Goal: Task Accomplishment & Management: Manage account settings

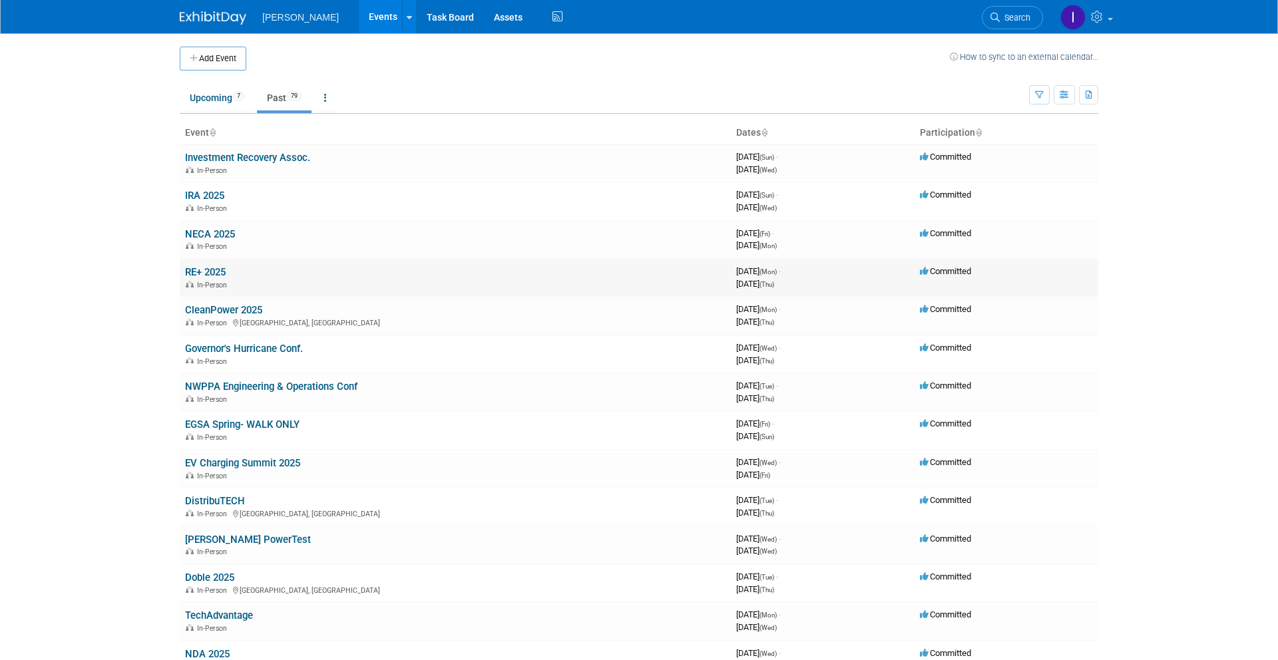
click at [329, 287] on div "In-Person" at bounding box center [455, 284] width 540 height 11
click at [218, 502] on link "DistribuTECH" at bounding box center [215, 501] width 60 height 12
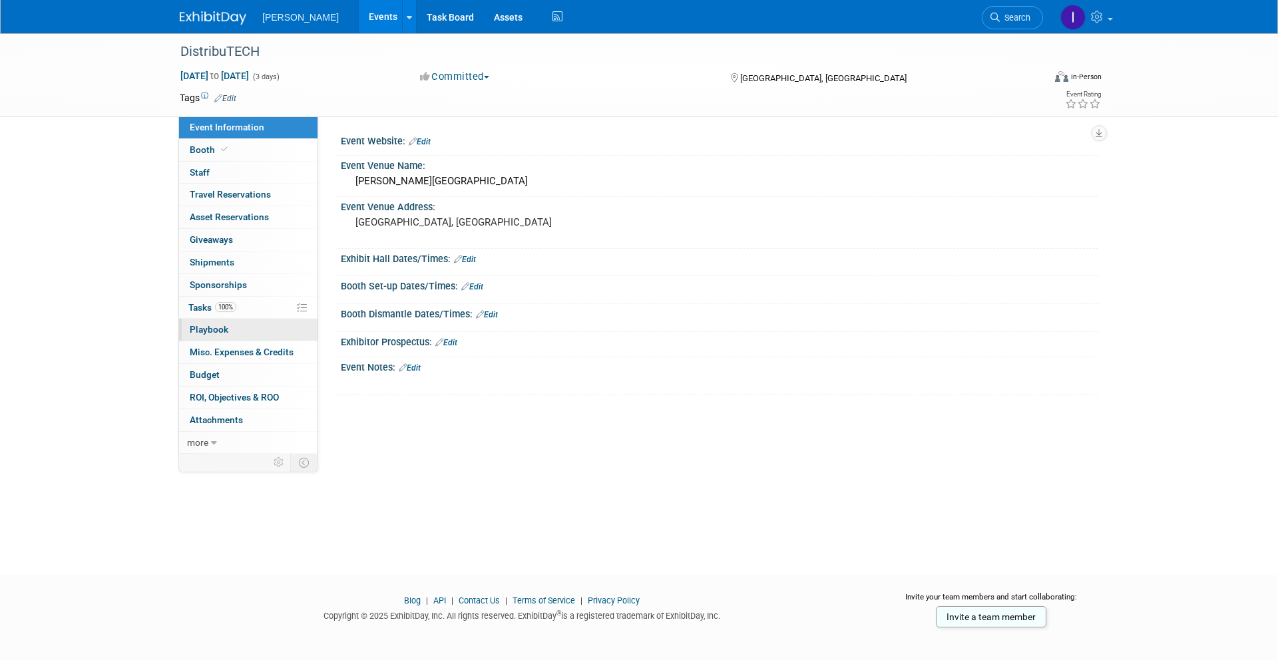
click at [212, 323] on link "0 Playbook 0" at bounding box center [248, 330] width 138 height 22
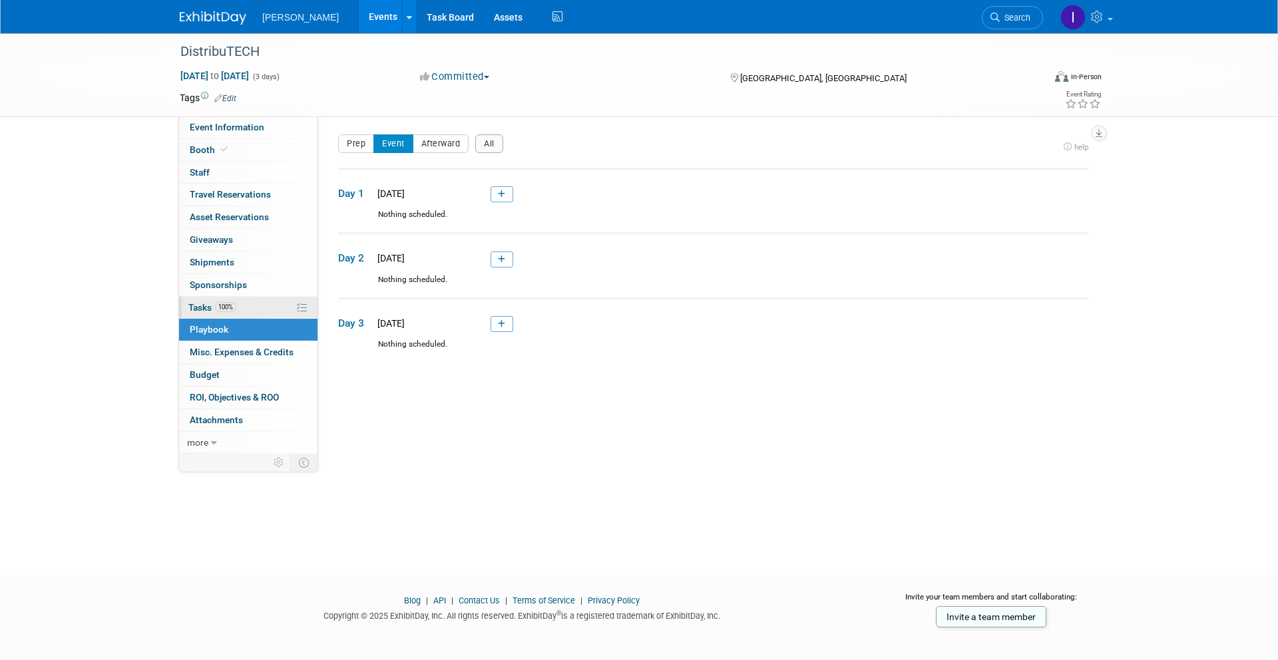
click at [202, 312] on span "Tasks 100%" at bounding box center [212, 307] width 48 height 11
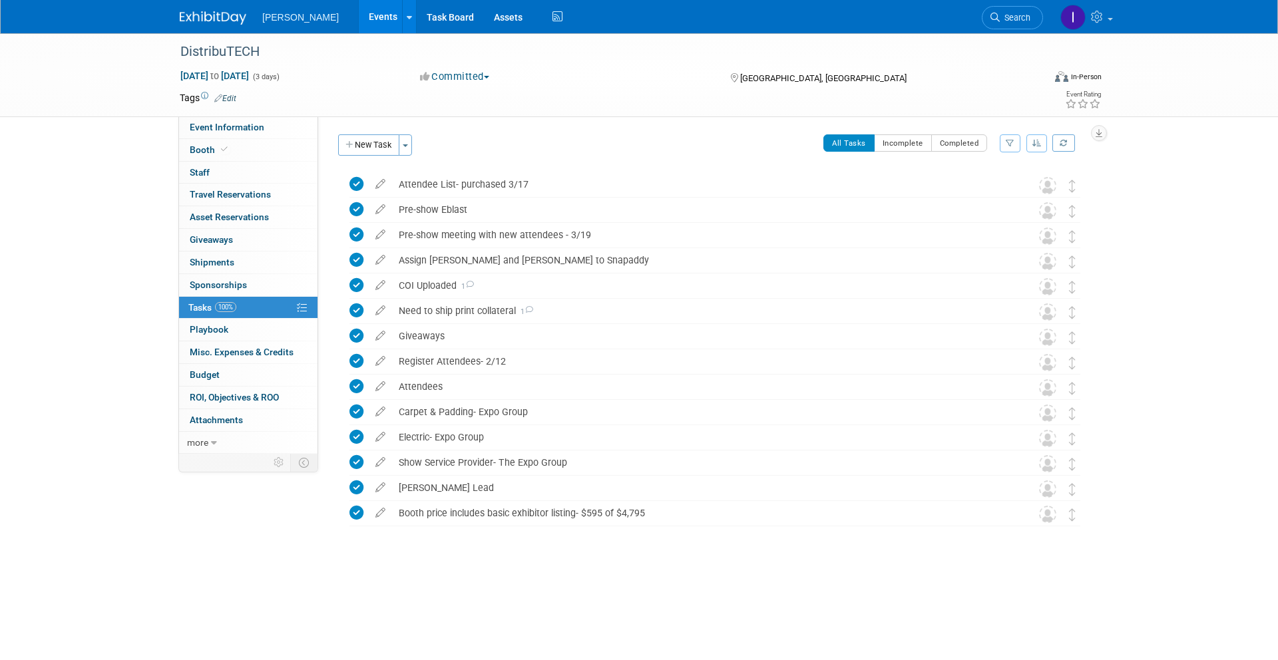
click at [375, 13] on link "Events" at bounding box center [383, 16] width 49 height 33
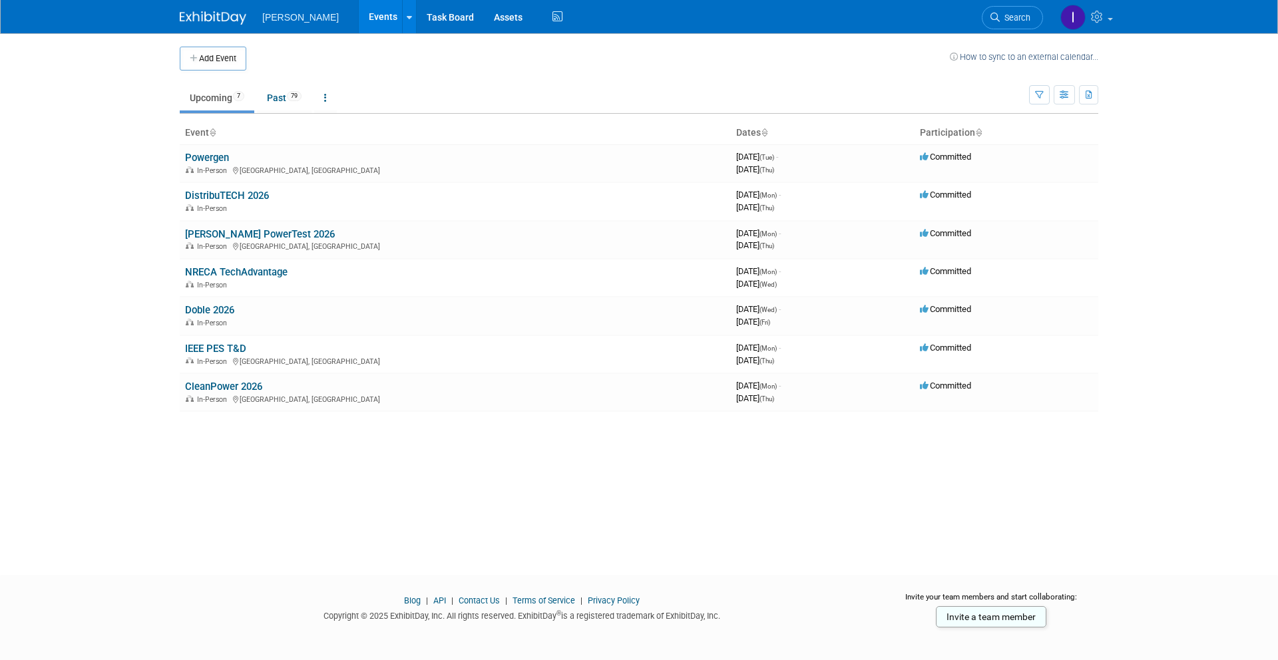
click at [201, 111] on li "Upcoming 7" at bounding box center [217, 99] width 75 height 28
click at [212, 105] on link "Upcoming 7" at bounding box center [217, 97] width 75 height 25
click at [220, 194] on link "DistribuTECH 2026" at bounding box center [227, 196] width 84 height 12
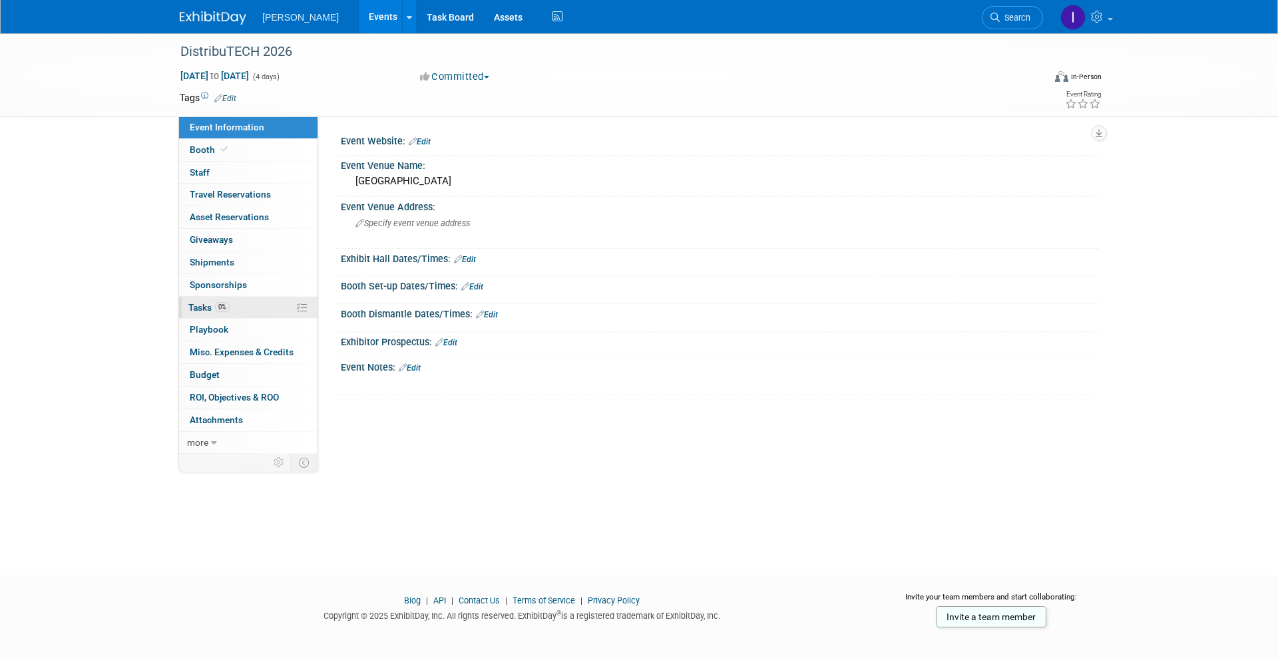
click at [232, 313] on link "0% Tasks 0%" at bounding box center [248, 308] width 138 height 22
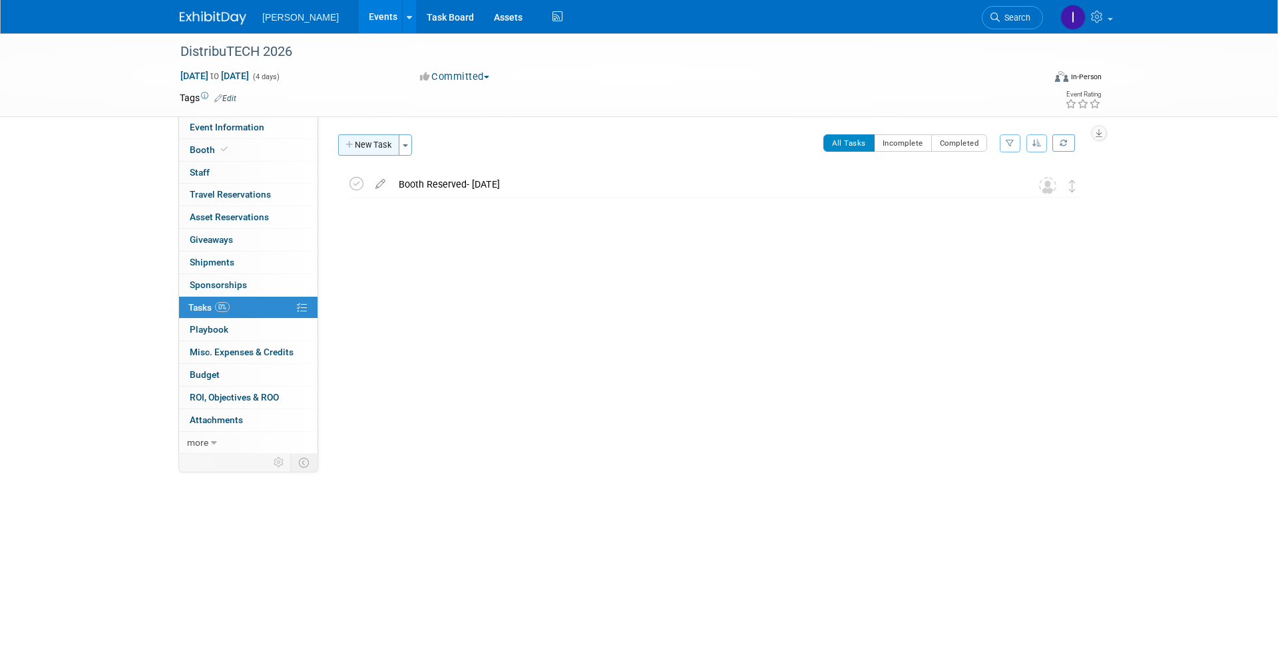
click at [383, 148] on button "New Task" at bounding box center [368, 144] width 61 height 21
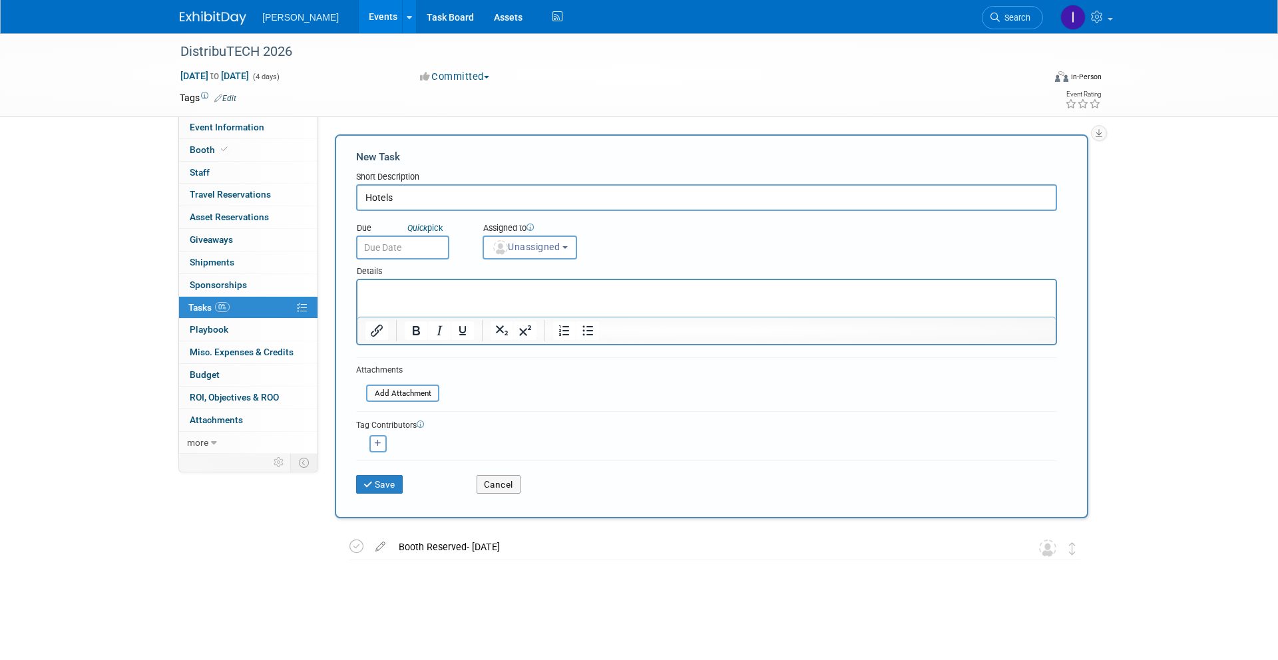
type input "Hotels"
click at [421, 294] on p "Rich Text Area. Press ALT-0 for help." at bounding box center [706, 291] width 683 height 13
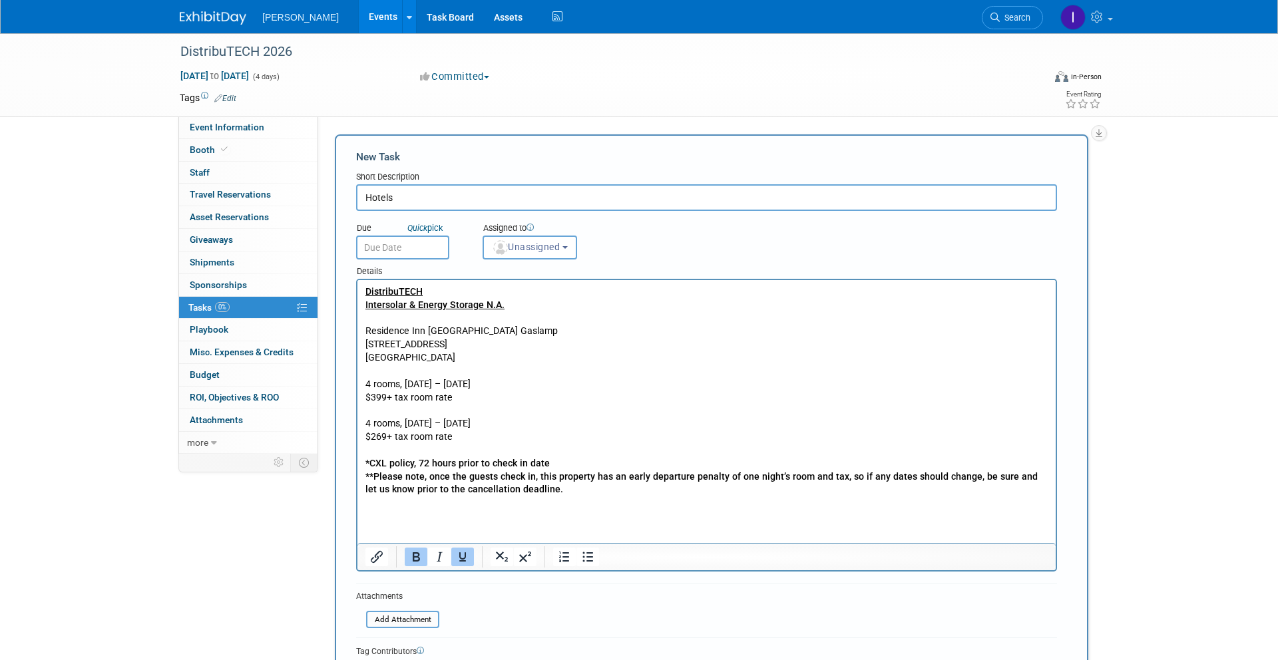
scroll to position [246, 0]
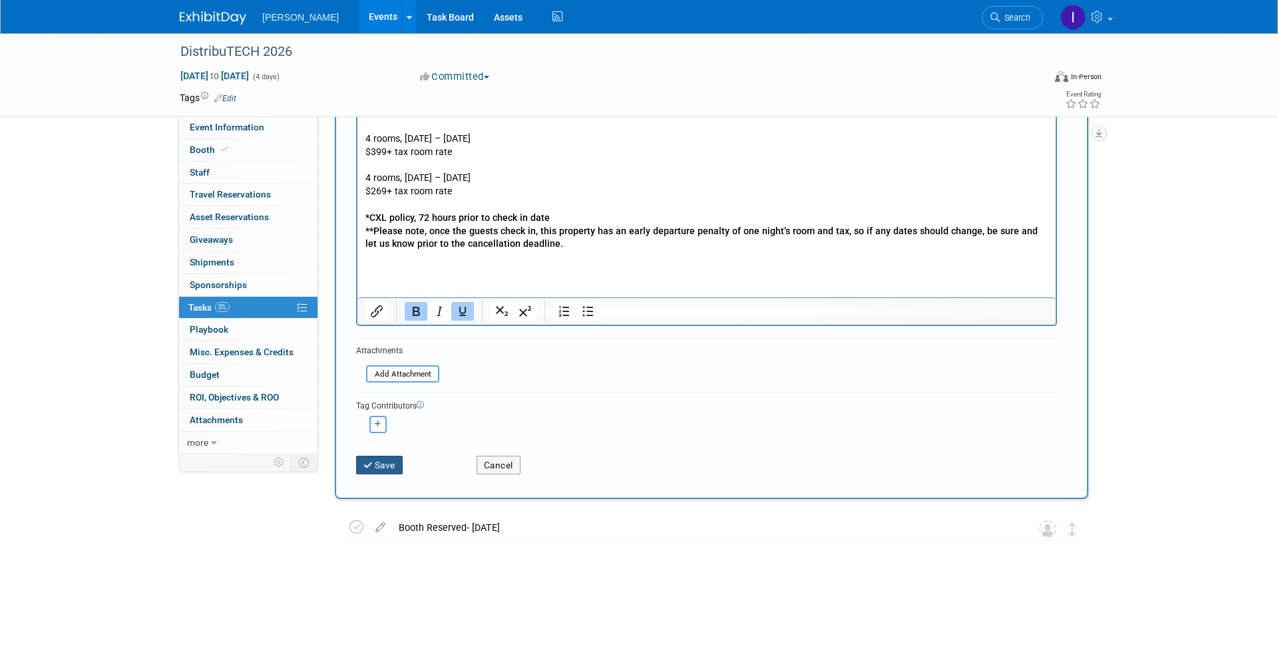
click at [379, 462] on button "Save" at bounding box center [379, 465] width 47 height 19
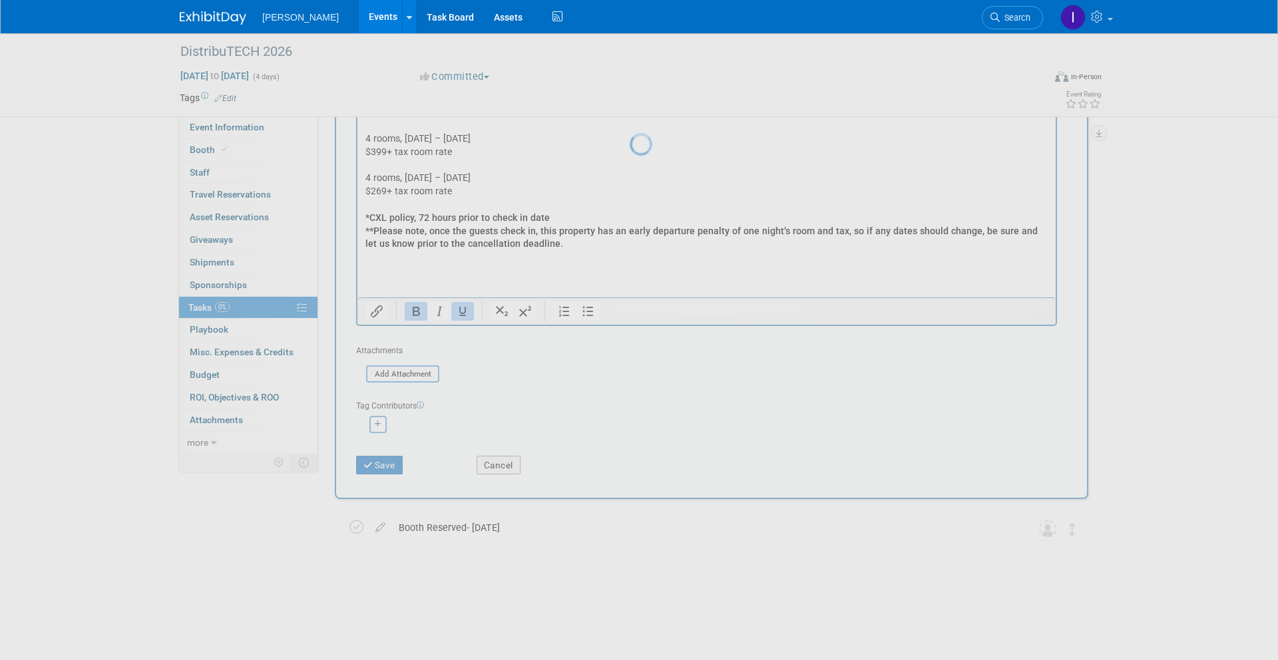
scroll to position [0, 0]
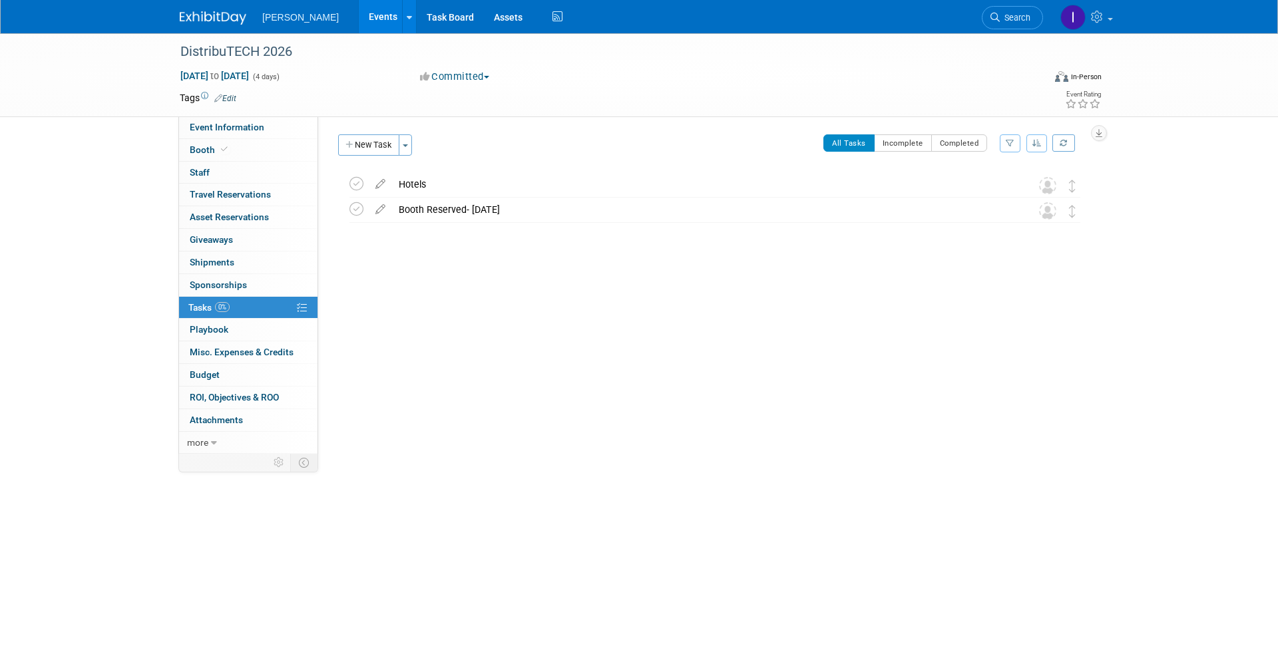
click at [381, 29] on link "Events" at bounding box center [383, 16] width 49 height 33
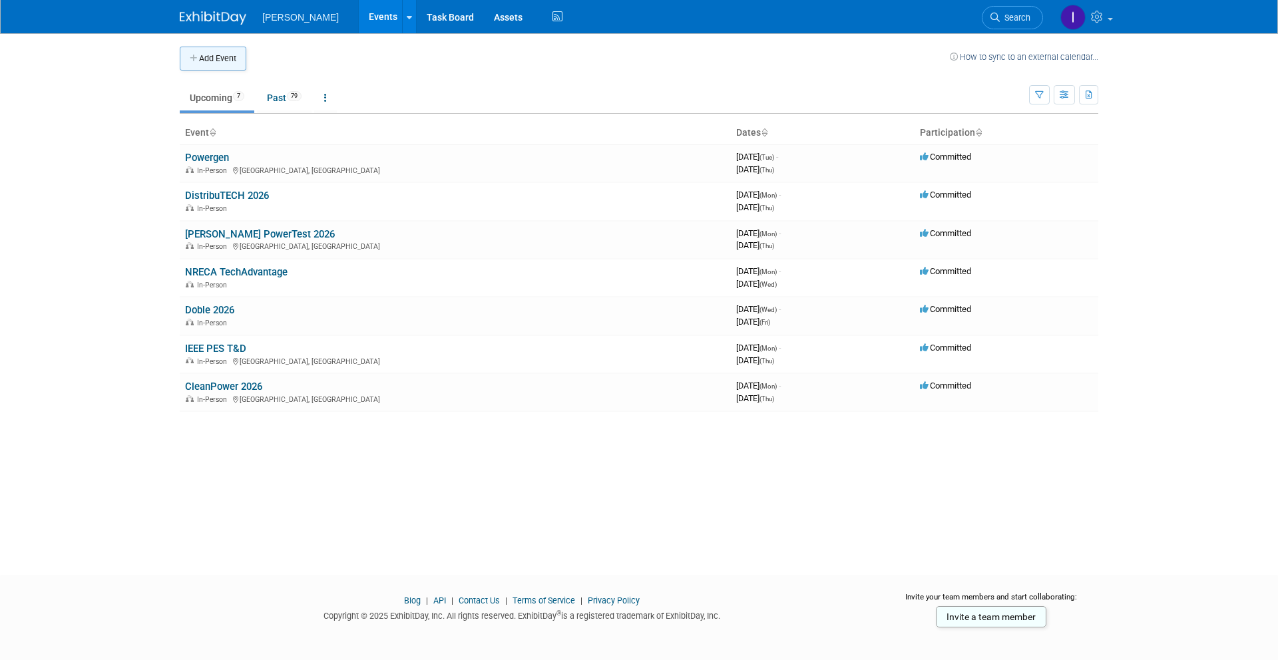
click at [205, 59] on button "Add Event" at bounding box center [213, 59] width 67 height 24
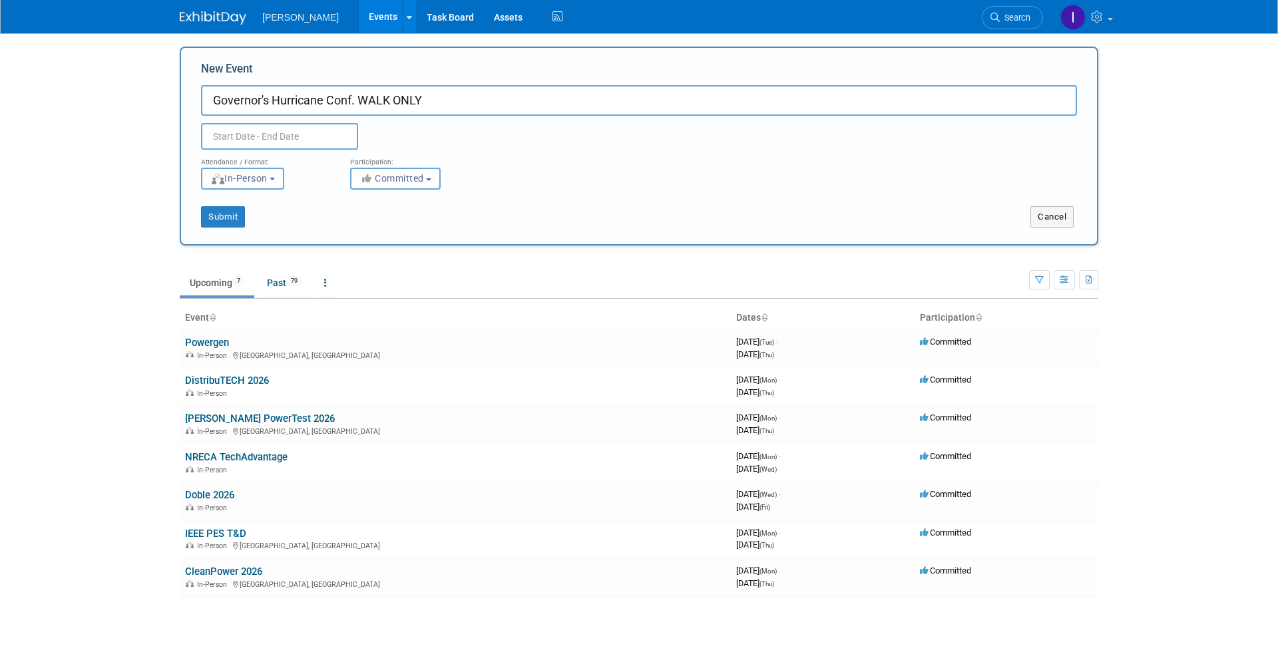
type input "Governor's Hurricane Conf. WALK ONLY"
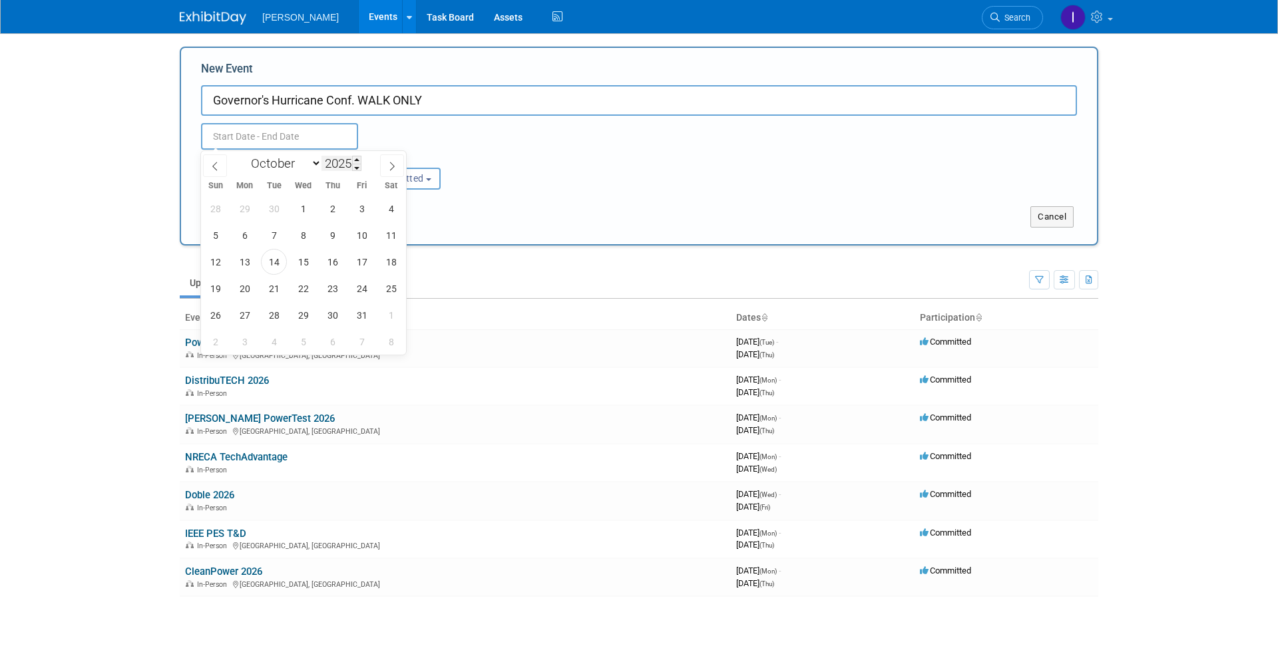
click at [321, 147] on input "text" at bounding box center [279, 136] width 157 height 27
click at [387, 165] on icon at bounding box center [391, 166] width 9 height 9
select select "11"
click at [387, 165] on icon at bounding box center [391, 166] width 9 height 9
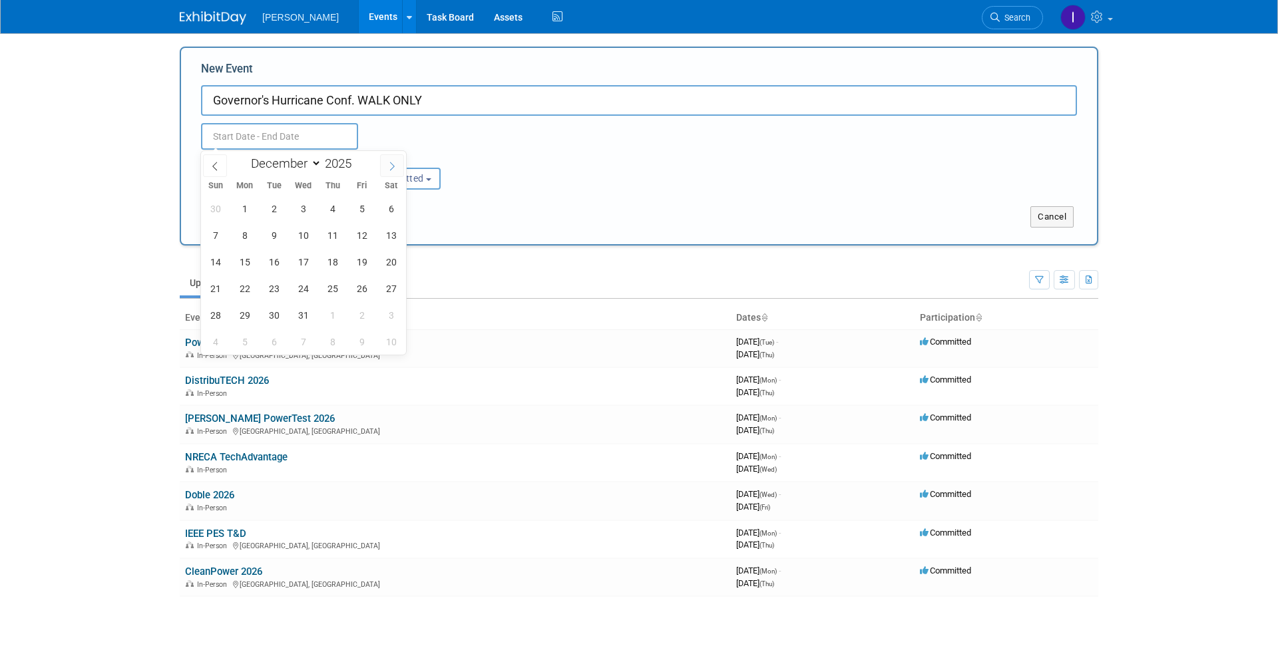
type input "2026"
click at [387, 165] on icon at bounding box center [391, 166] width 9 height 9
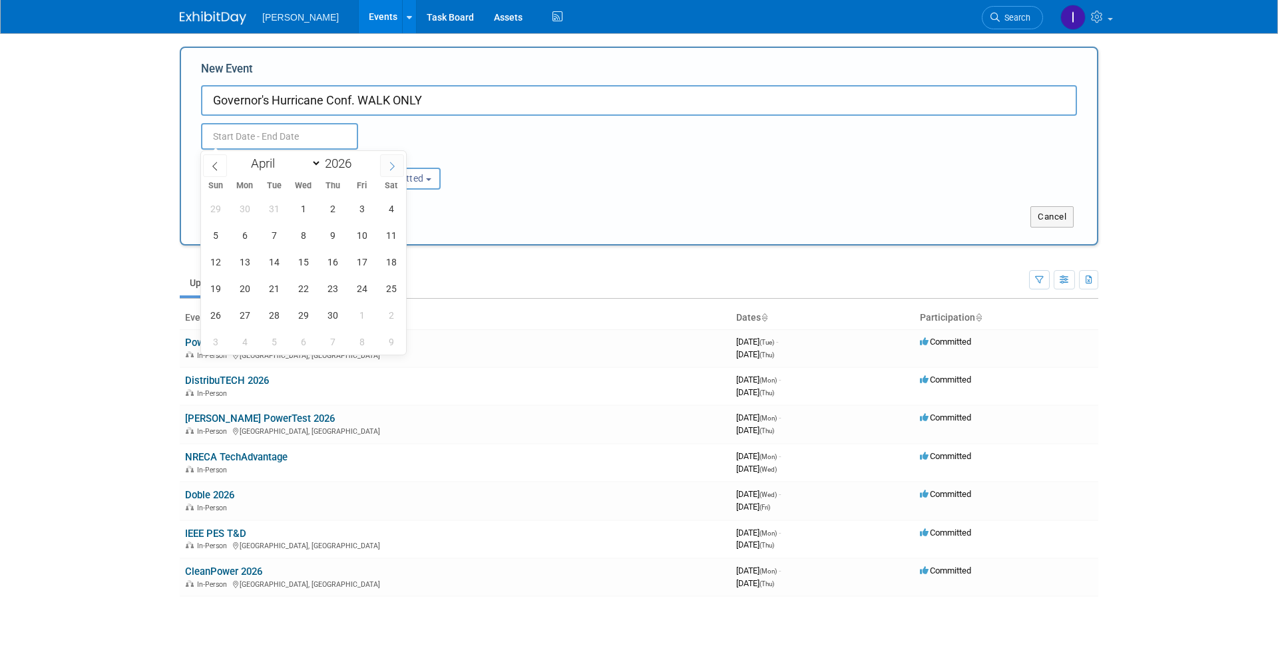
select select "4"
click at [308, 261] on span "13" at bounding box center [303, 262] width 26 height 26
click at [328, 260] on span "14" at bounding box center [332, 262] width 26 height 26
type input "May 13, 2026 to May 14, 2026"
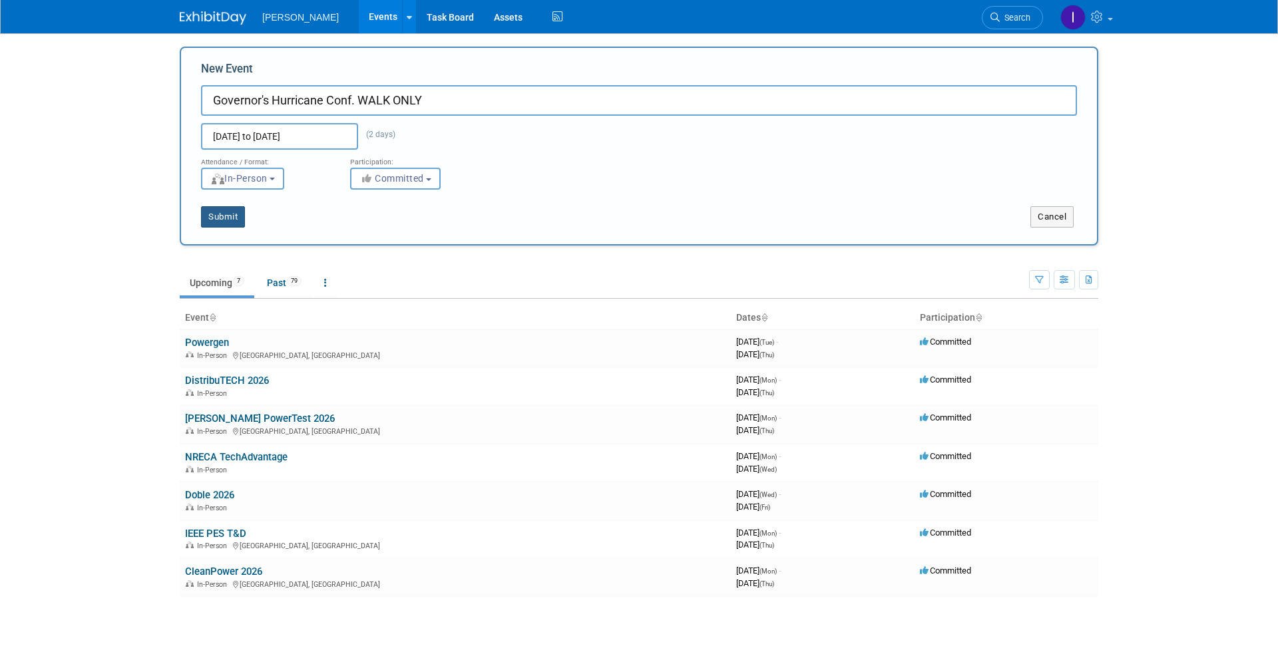
click at [229, 220] on button "Submit" at bounding box center [223, 216] width 44 height 21
type input "Governor's Hurricane Conf. WALK ONLY"
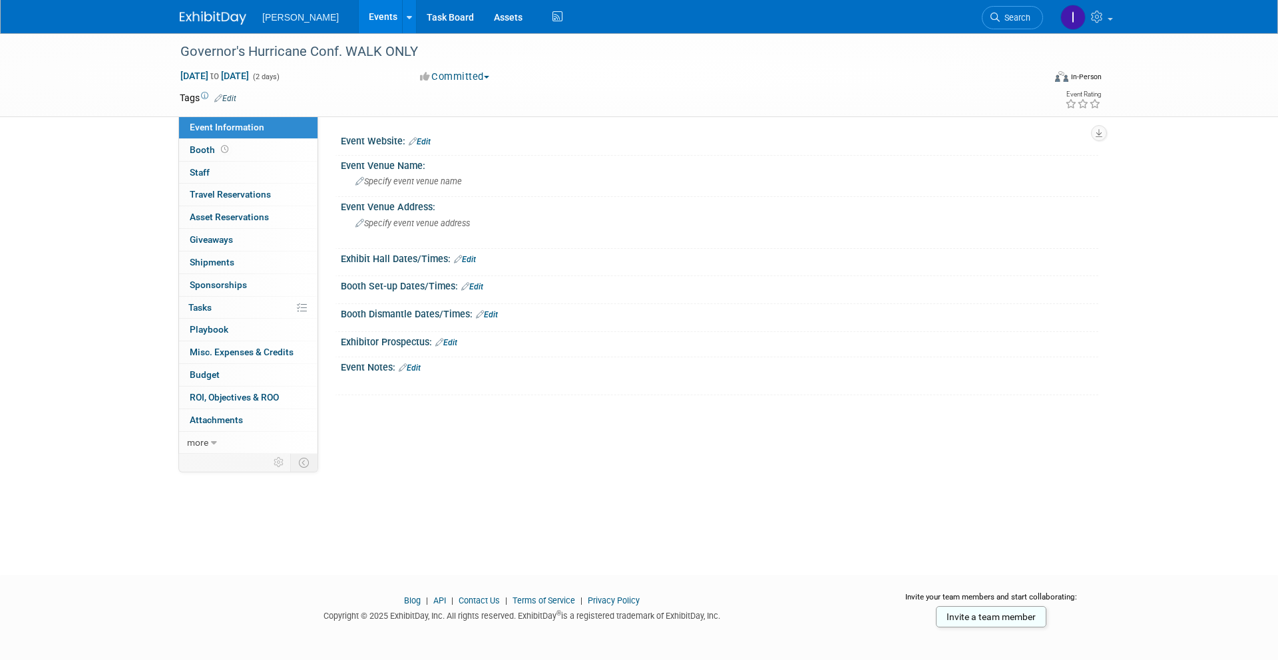
click at [383, 21] on link "Events" at bounding box center [383, 16] width 49 height 33
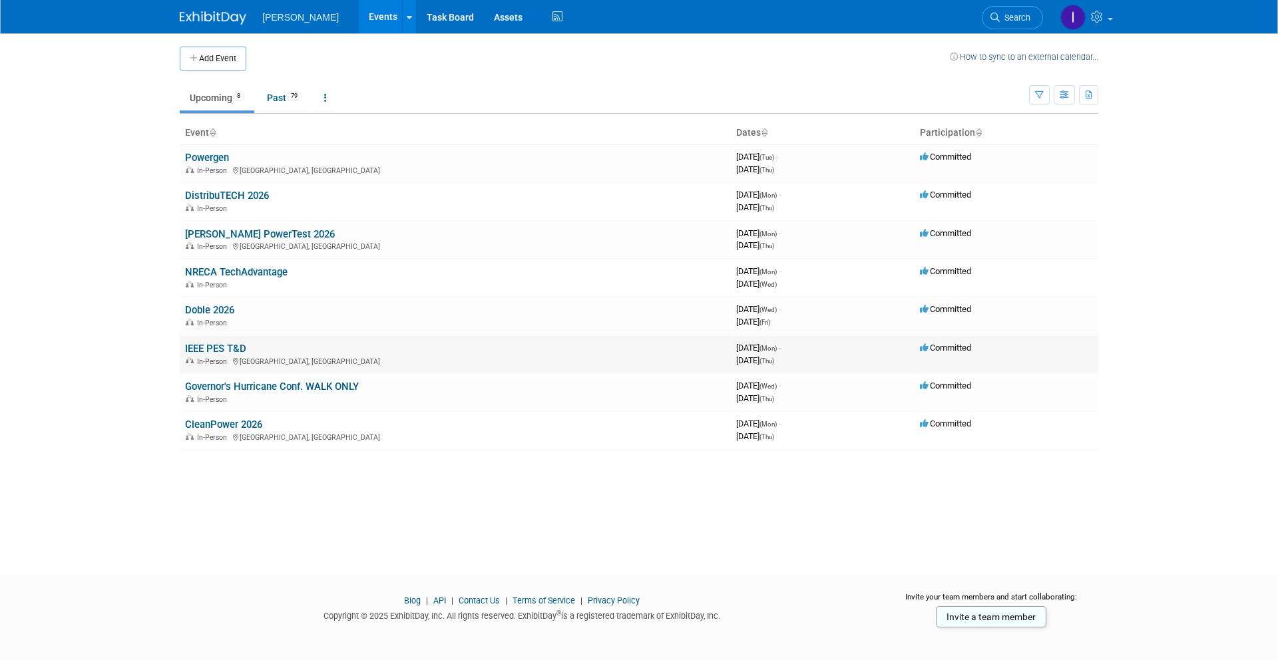
click at [234, 353] on link "IEEE PES T&D" at bounding box center [215, 349] width 61 height 12
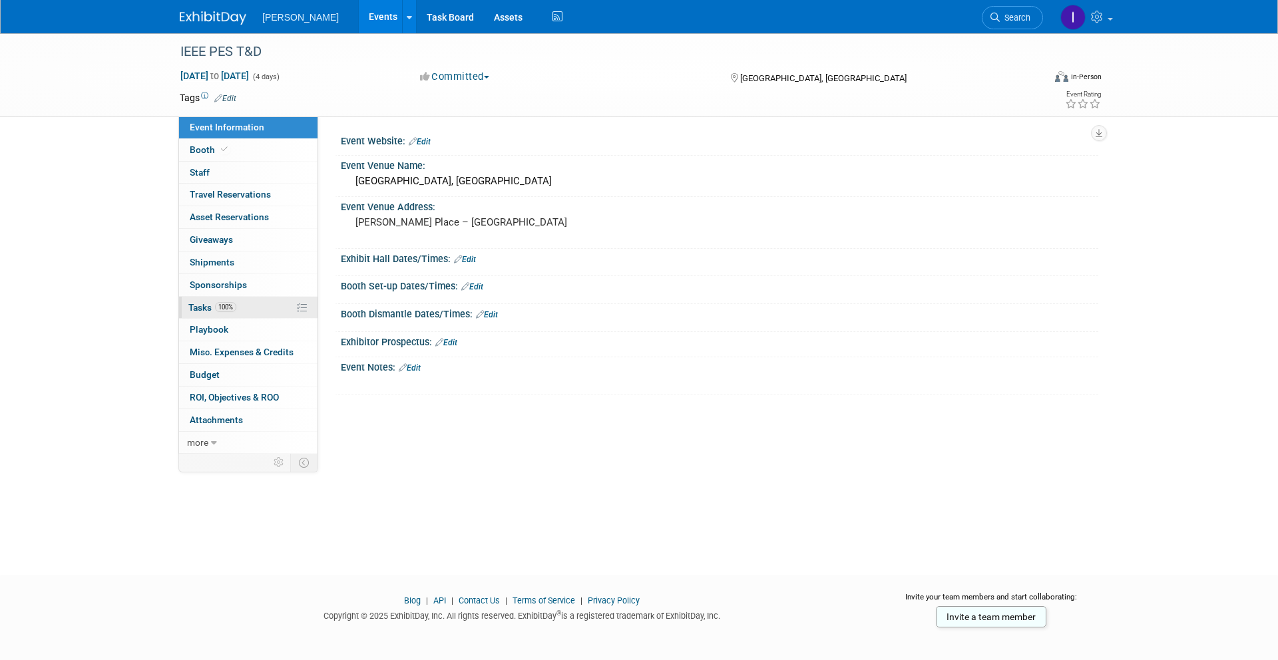
click at [211, 307] on span "Tasks 100%" at bounding box center [212, 307] width 48 height 11
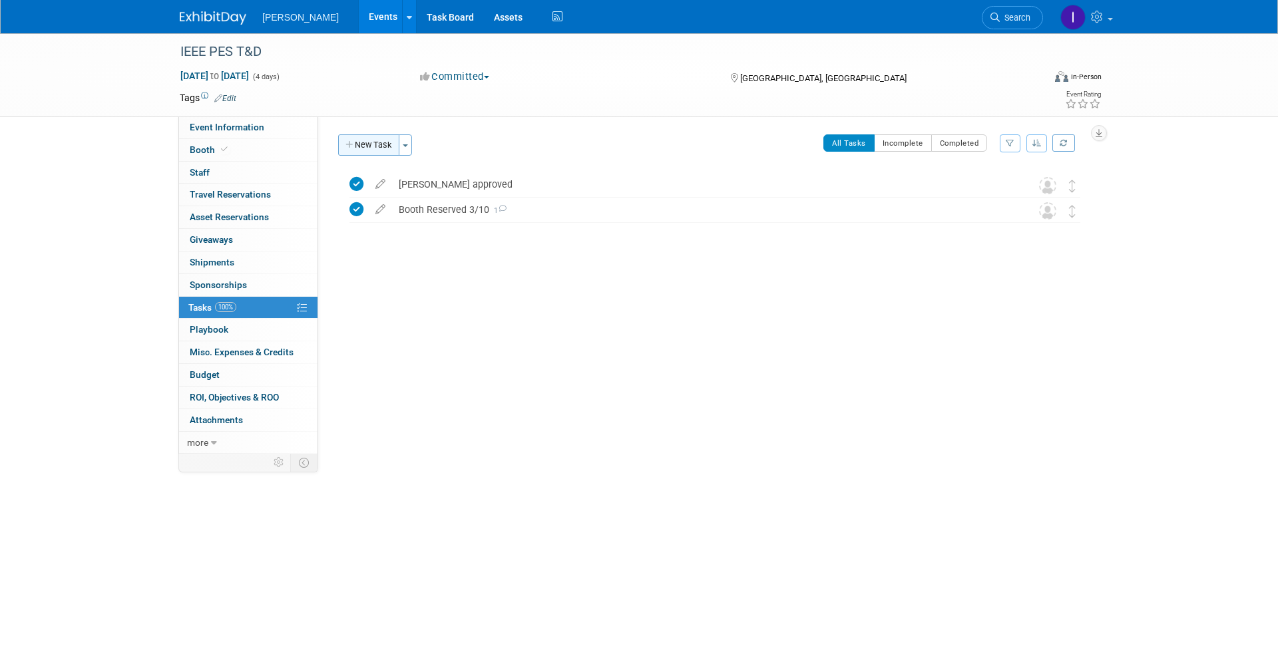
click at [369, 148] on button "New Task" at bounding box center [368, 144] width 61 height 21
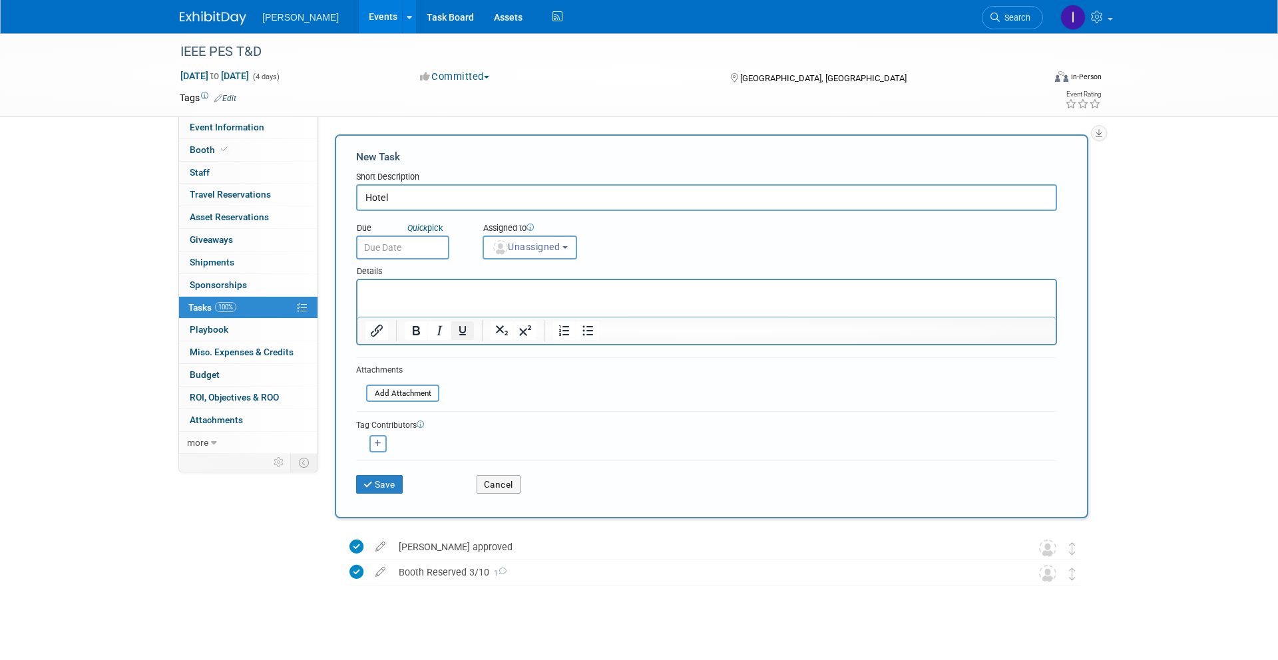
type input "Hotel"
click at [396, 285] on p "Rich Text Area. Press ALT-0 for help." at bounding box center [706, 291] width 683 height 13
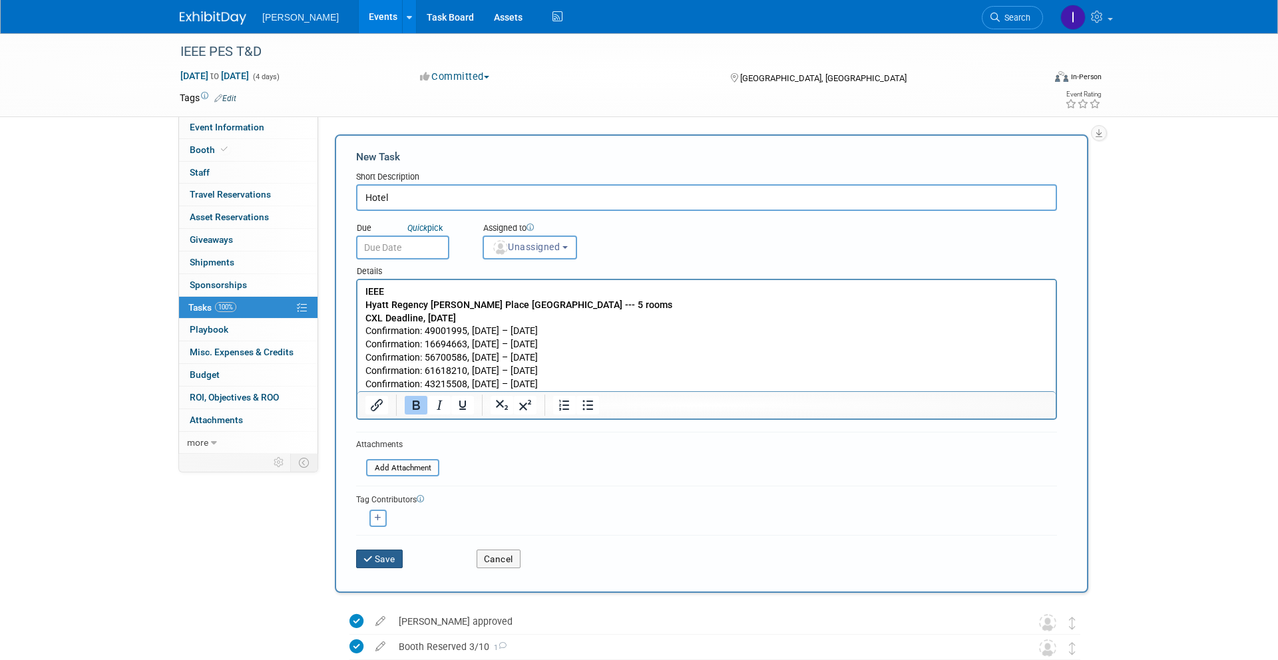
click at [402, 556] on button "Save" at bounding box center [379, 559] width 47 height 19
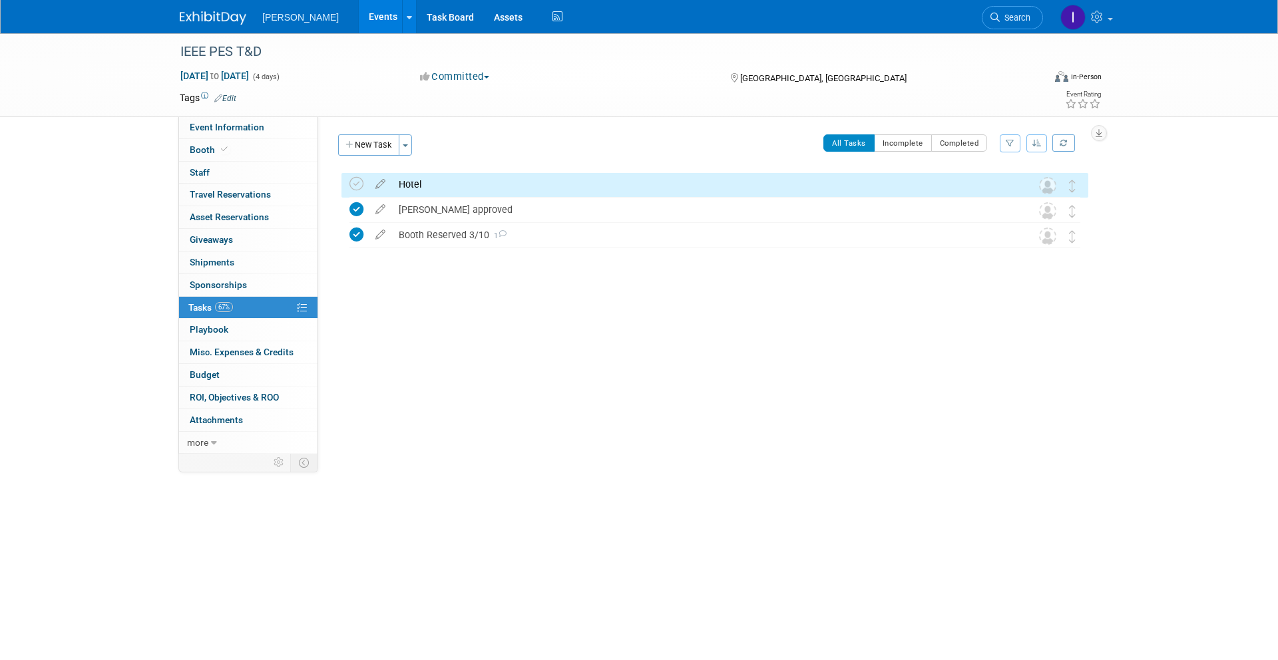
click at [359, 16] on link "Events" at bounding box center [383, 16] width 49 height 33
